Goal: Task Accomplishment & Management: Manage account settings

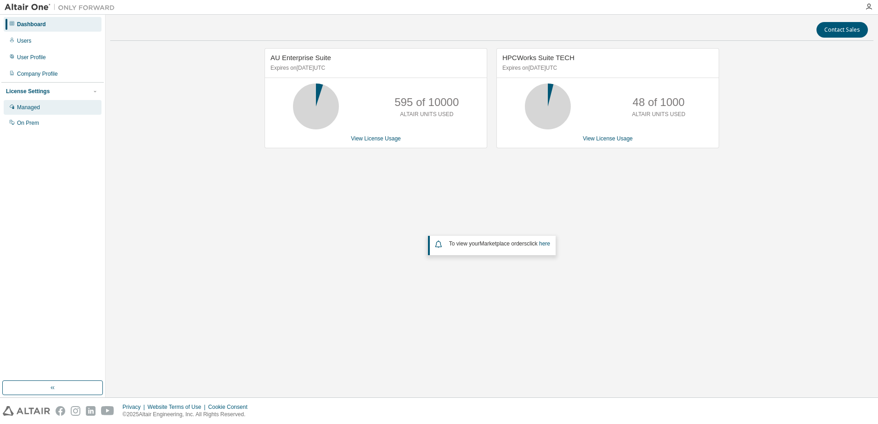
click at [30, 104] on div "Managed" at bounding box center [53, 107] width 98 height 15
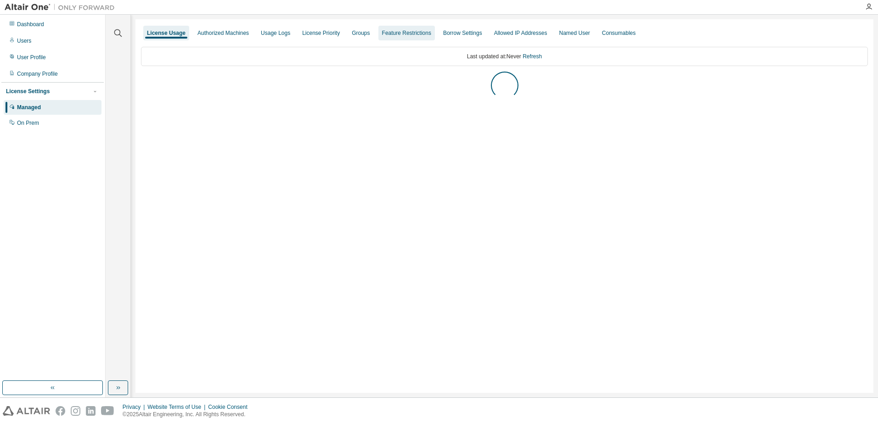
drag, startPoint x: 356, startPoint y: 33, endPoint x: 360, endPoint y: 37, distance: 5.8
click at [356, 32] on div "Groups" at bounding box center [361, 32] width 18 height 7
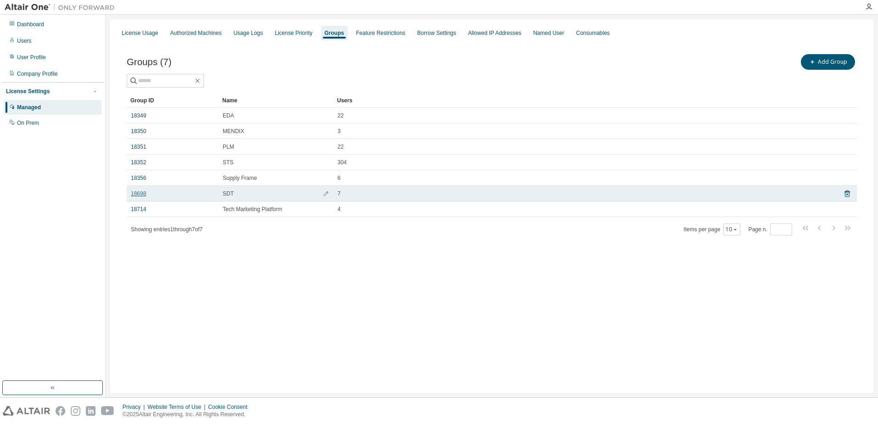
click at [138, 193] on link "18698" at bounding box center [138, 193] width 15 height 7
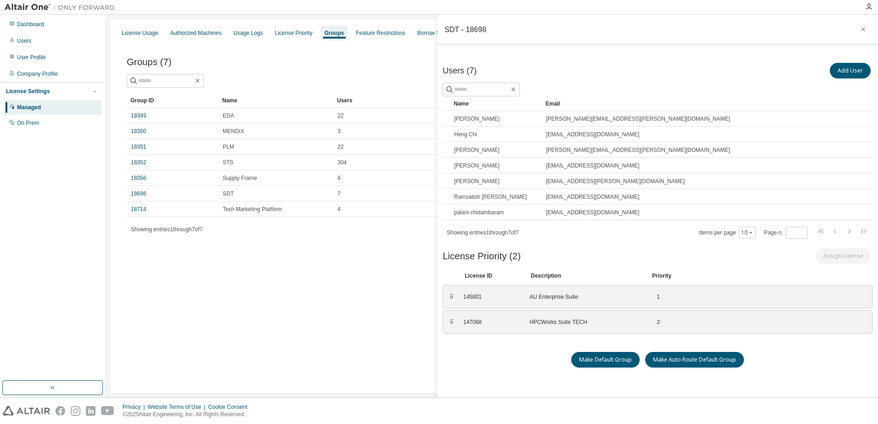
click at [243, 319] on div "License Usage Authorized Machines Usage Logs License Priority Groups Feature Re…" at bounding box center [491, 206] width 763 height 374
click at [862, 30] on icon "button" at bounding box center [864, 30] width 4 height 4
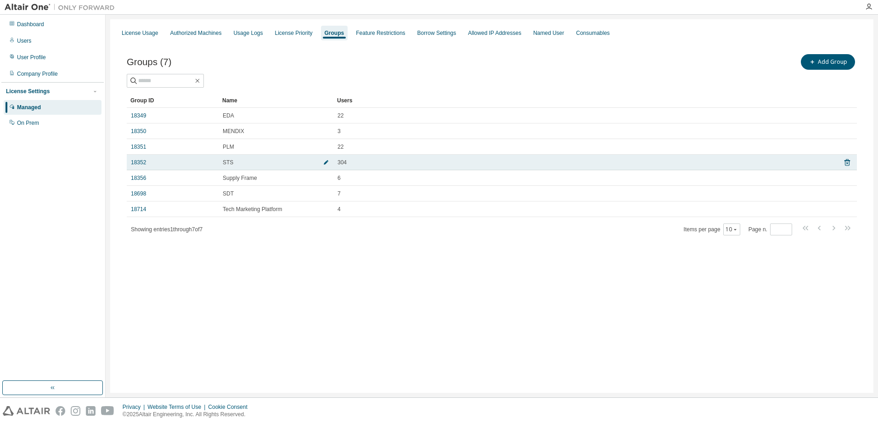
click at [325, 161] on icon "button" at bounding box center [326, 163] width 6 height 6
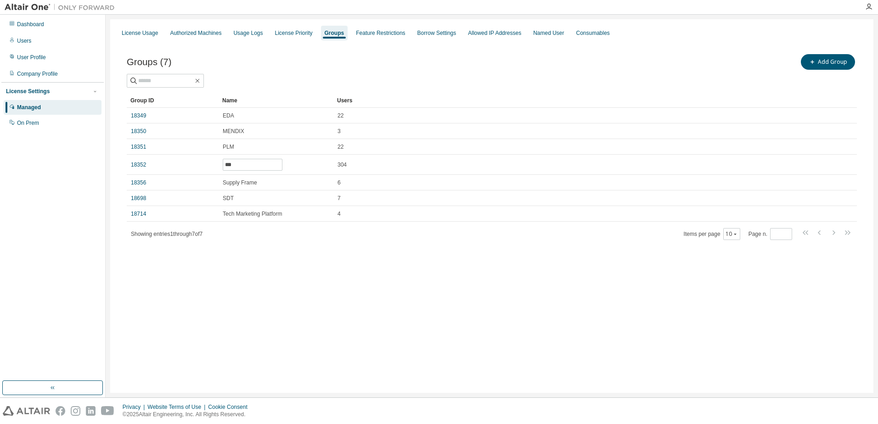
click at [498, 340] on div "License Usage Authorized Machines Usage Logs License Priority Groups Feature Re…" at bounding box center [491, 206] width 763 height 374
click at [246, 371] on div "License Usage Authorized Machines Usage Logs License Priority Groups Feature Re…" at bounding box center [491, 206] width 763 height 374
click at [125, 34] on div "License Usage" at bounding box center [140, 32] width 36 height 7
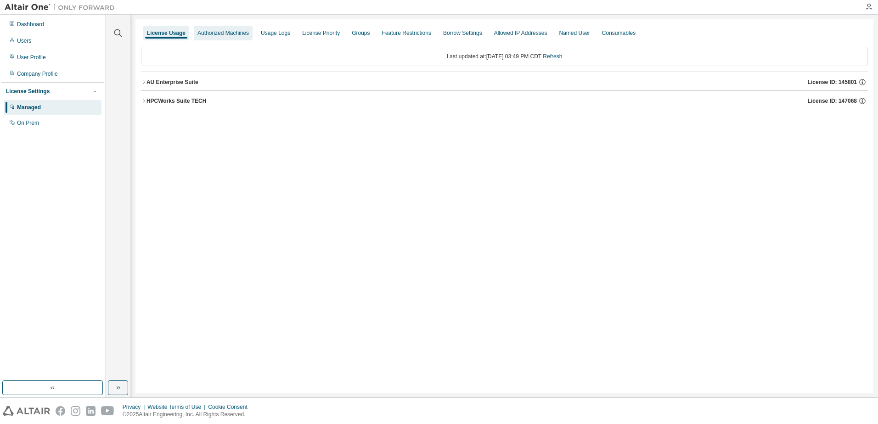
click at [209, 33] on div "Authorized Machines" at bounding box center [223, 32] width 51 height 7
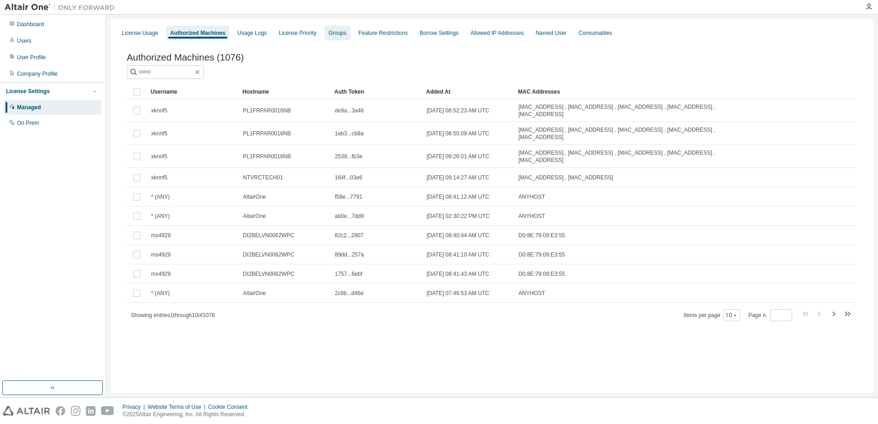
click at [328, 32] on div "Groups" at bounding box center [337, 32] width 18 height 7
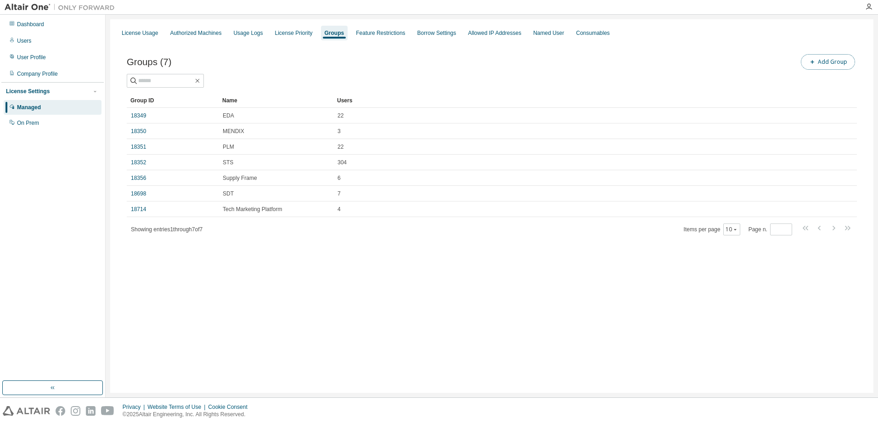
click at [822, 59] on button "Add Group" at bounding box center [828, 62] width 54 height 16
click at [863, 30] on icon "button" at bounding box center [863, 29] width 6 height 7
click at [36, 54] on div "User Profile" at bounding box center [31, 57] width 29 height 7
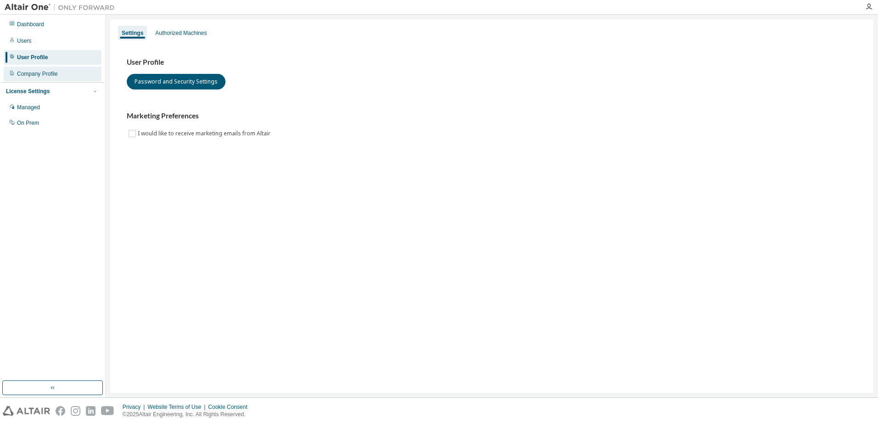
click at [31, 39] on div "Users" at bounding box center [53, 41] width 98 height 15
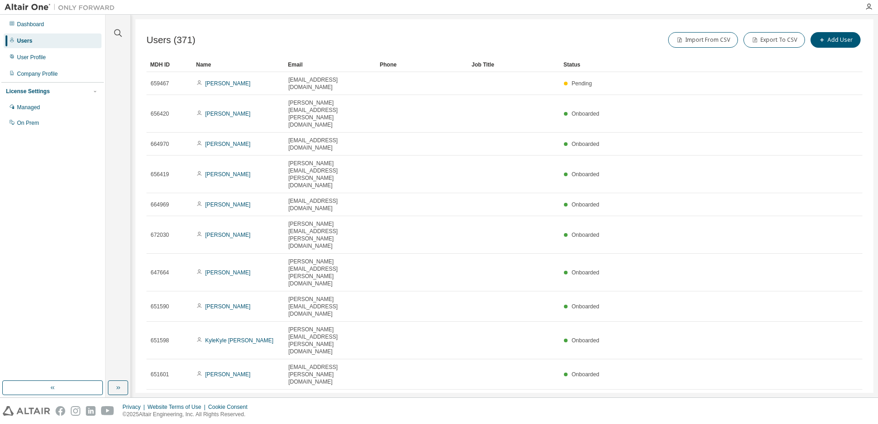
click at [854, 399] on icon "button" at bounding box center [855, 401] width 3 height 5
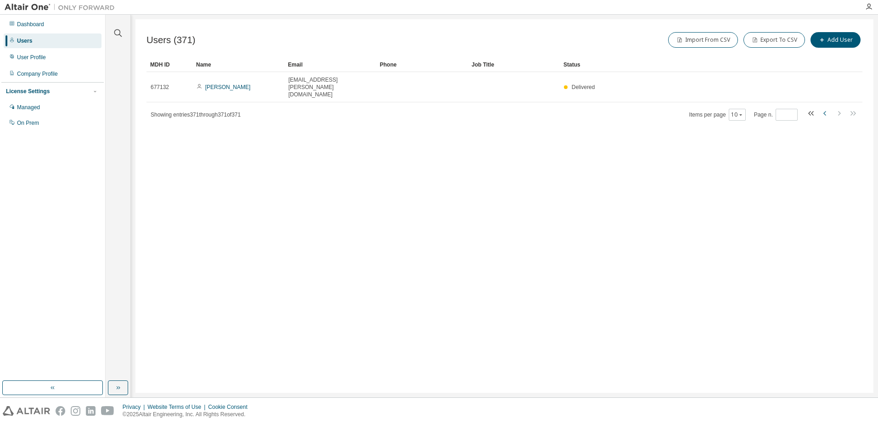
click at [824, 111] on icon "button" at bounding box center [825, 113] width 3 height 5
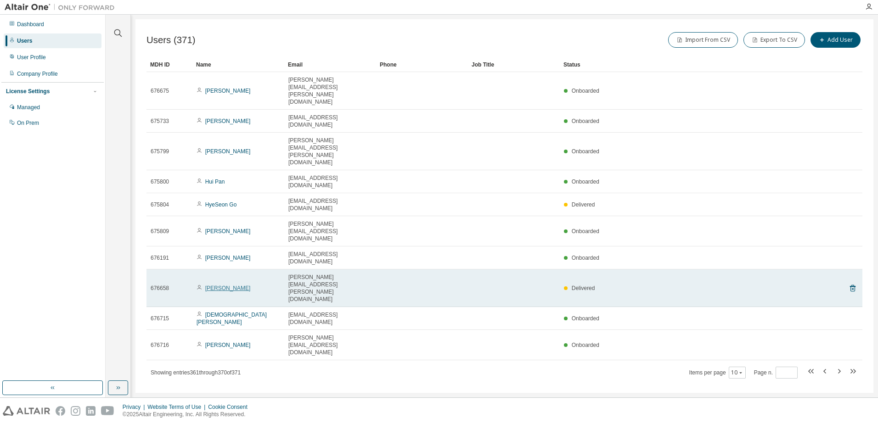
click at [220, 285] on link "jarrod miller" at bounding box center [227, 288] width 45 height 6
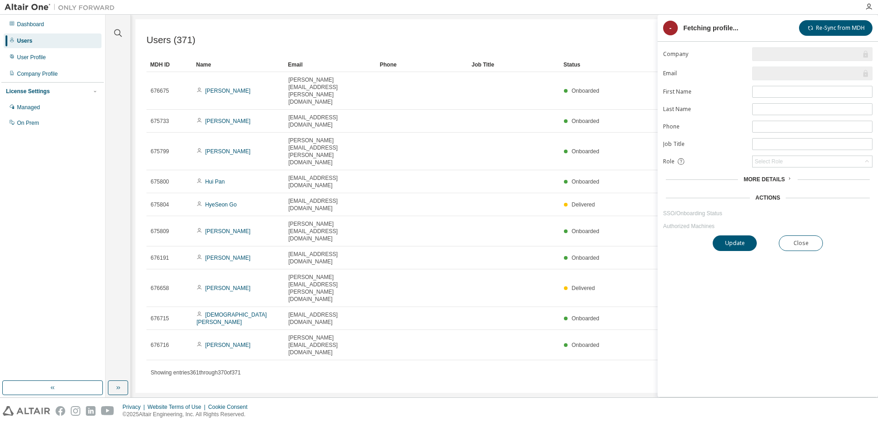
type input "*"
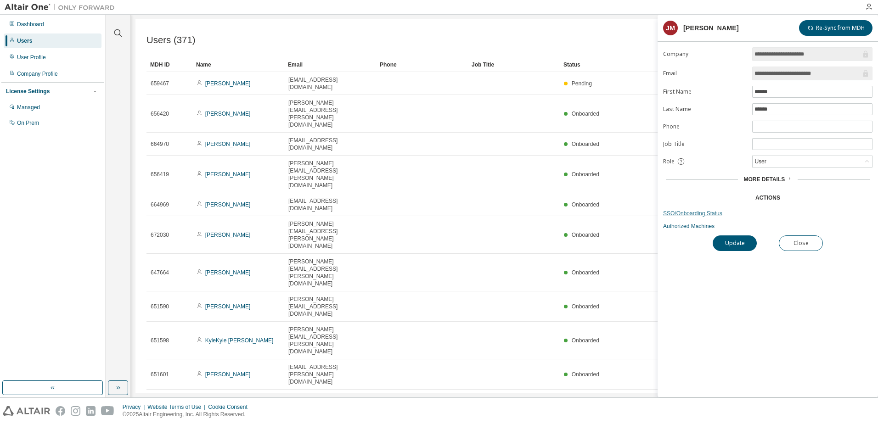
click at [691, 210] on link "SSO/Onboarding Status" at bounding box center [767, 213] width 209 height 7
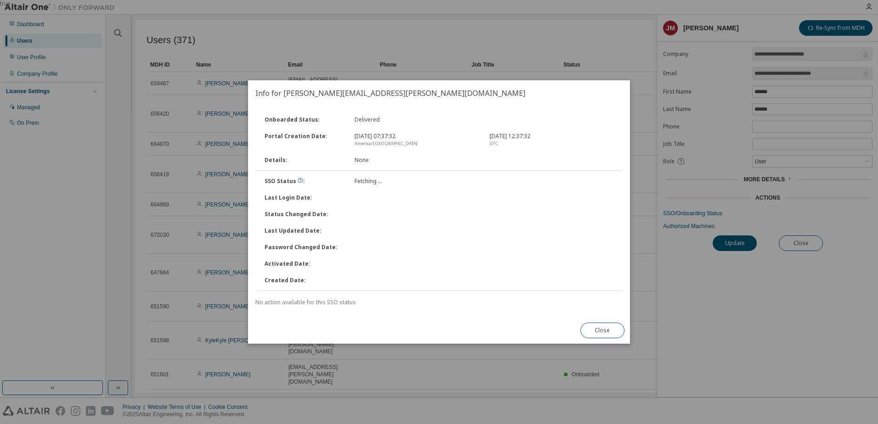
drag, startPoint x: 610, startPoint y: 328, endPoint x: 658, endPoint y: 336, distance: 49.0
click at [610, 327] on button "Close" at bounding box center [603, 331] width 44 height 16
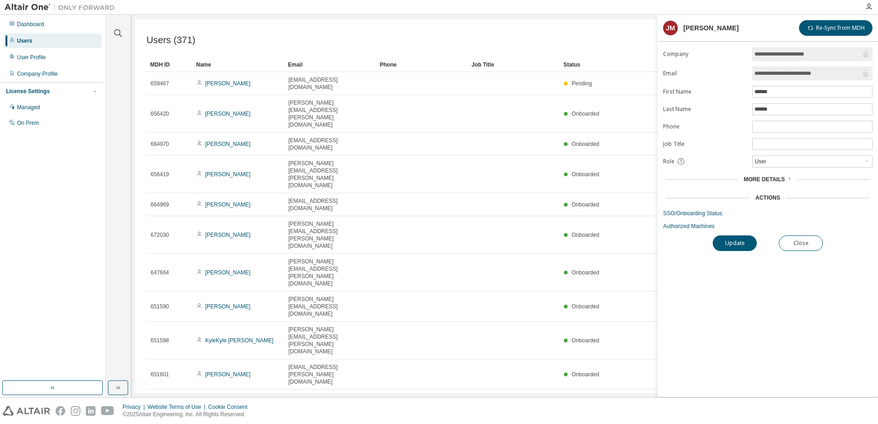
click at [773, 180] on span "More Details" at bounding box center [764, 179] width 41 height 6
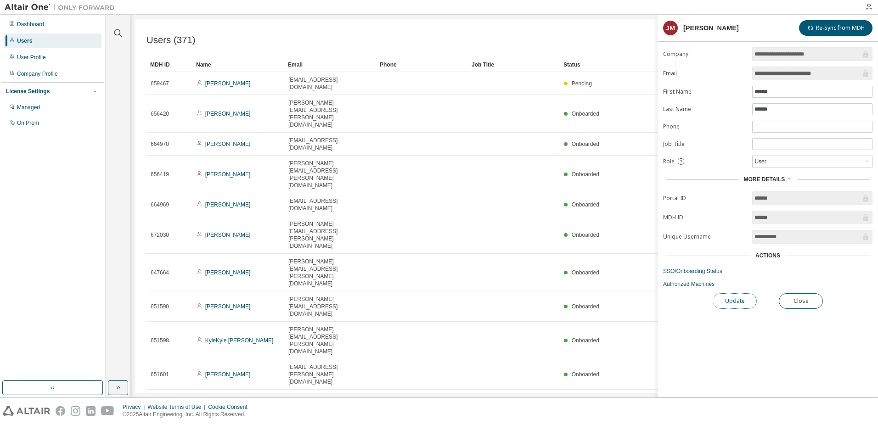
click at [735, 298] on button "Update" at bounding box center [735, 302] width 44 height 16
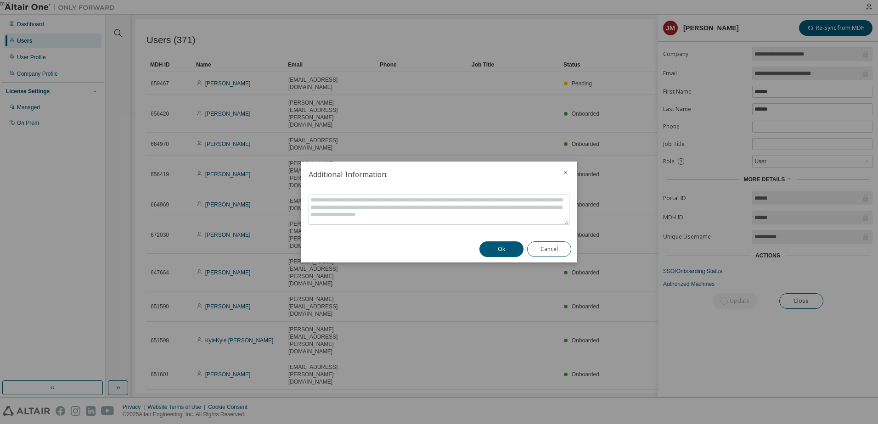
drag, startPoint x: 506, startPoint y: 248, endPoint x: 593, endPoint y: 339, distance: 126.1
click at [506, 247] on button "Ok" at bounding box center [502, 250] width 44 height 16
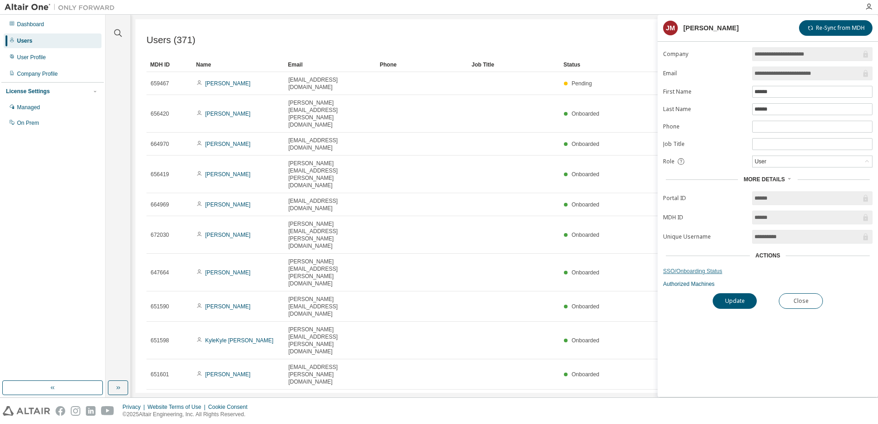
click at [692, 270] on link "SSO/Onboarding Status" at bounding box center [767, 271] width 209 height 7
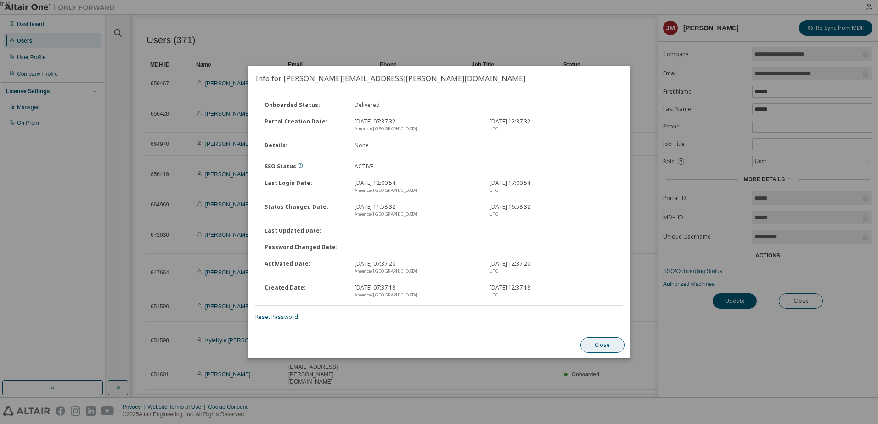
click at [615, 344] on button "Close" at bounding box center [603, 346] width 44 height 16
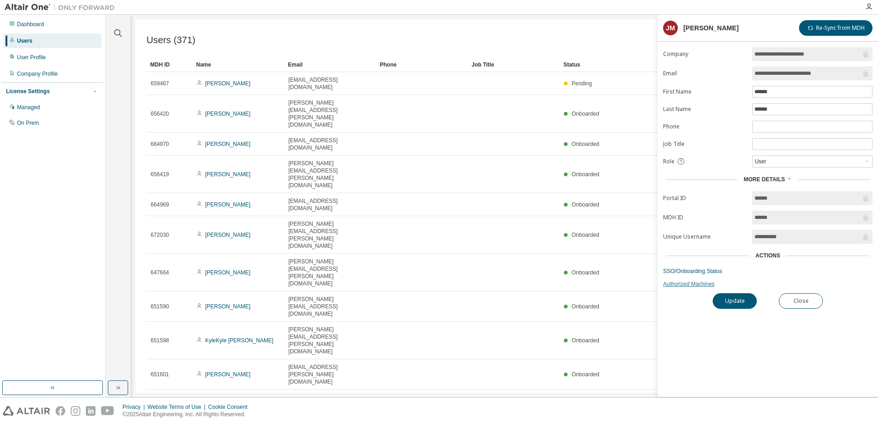
click at [686, 281] on link "Authorized Machines" at bounding box center [767, 284] width 209 height 7
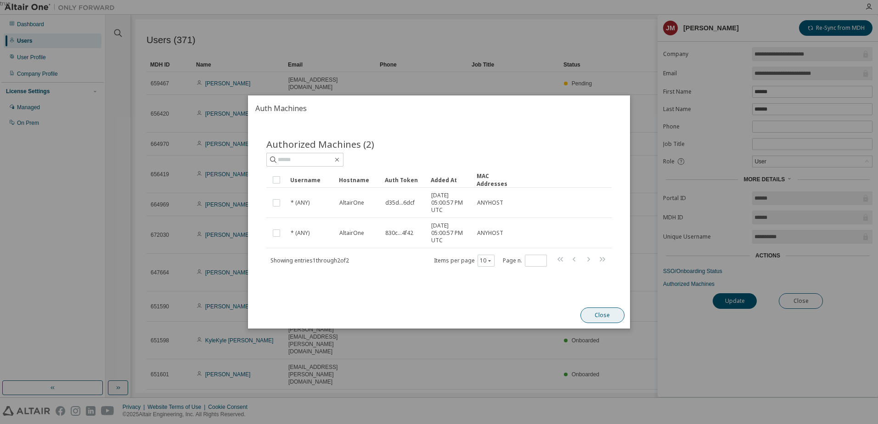
click at [606, 318] on button "Close" at bounding box center [603, 316] width 44 height 16
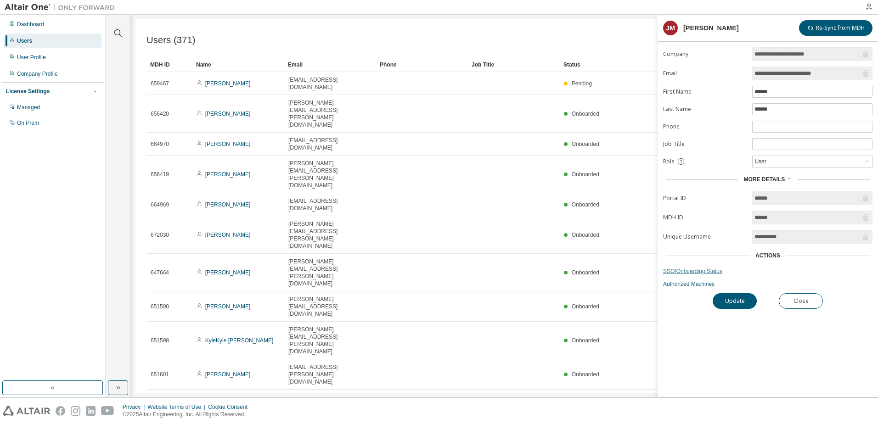
click at [703, 270] on link "SSO/Onboarding Status" at bounding box center [767, 271] width 209 height 7
